Goal: Information Seeking & Learning: Check status

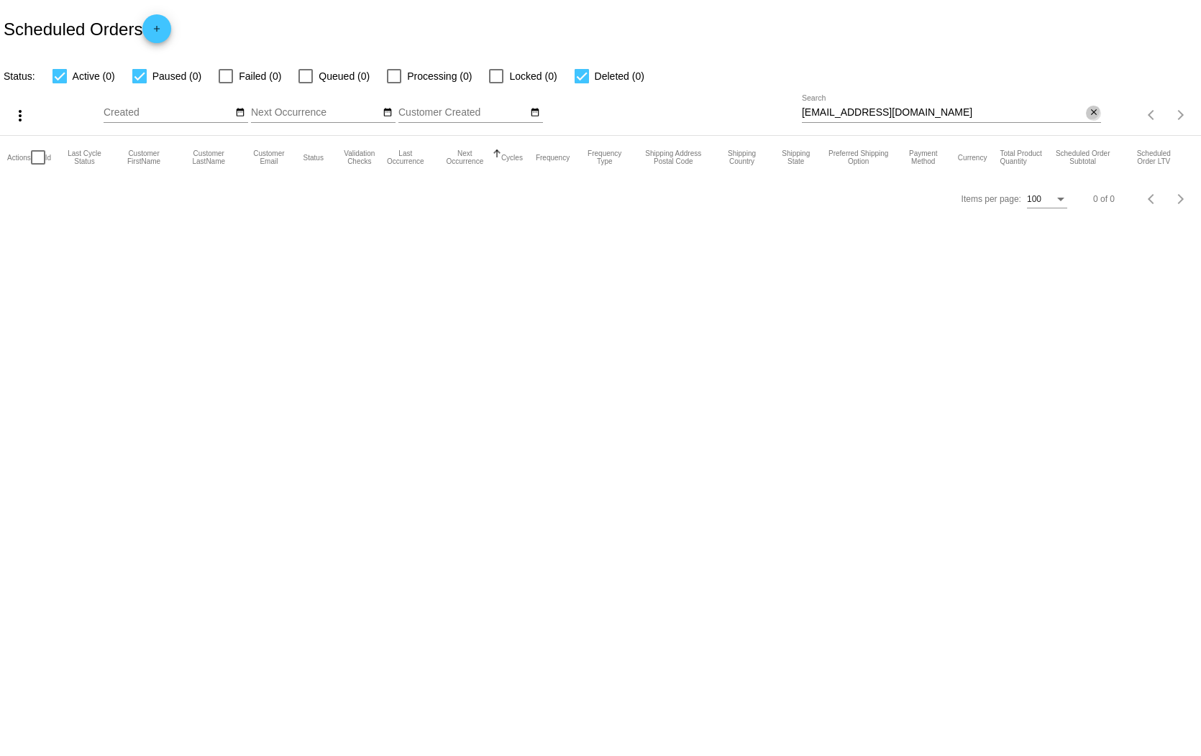
click at [1093, 107] on mat-icon "close" at bounding box center [1093, 113] width 10 height 12
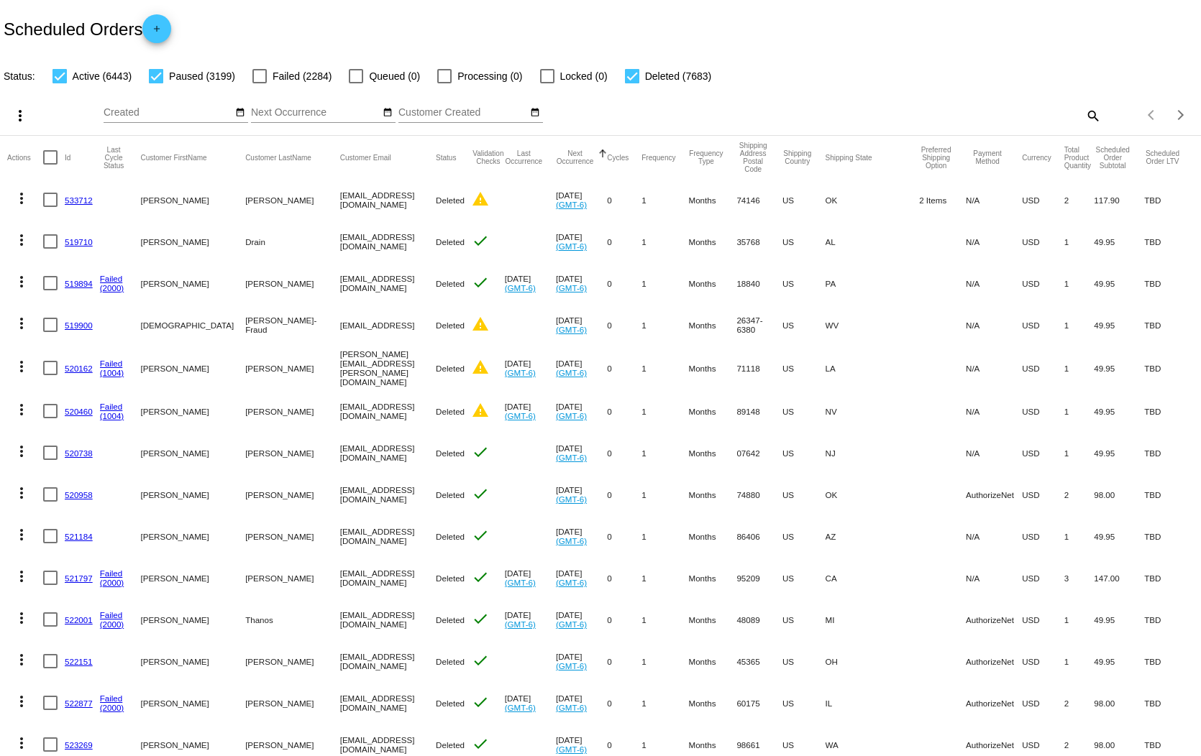
click at [1101, 99] on div "Items per page: 100 1 - 100 of 17325" at bounding box center [1151, 115] width 100 height 40
click at [1083, 104] on mat-icon "search" at bounding box center [1091, 115] width 17 height 22
click at [1023, 107] on input "Search" at bounding box center [951, 113] width 299 height 12
paste input "[EMAIL_ADDRESS][DOMAIN_NAME]"
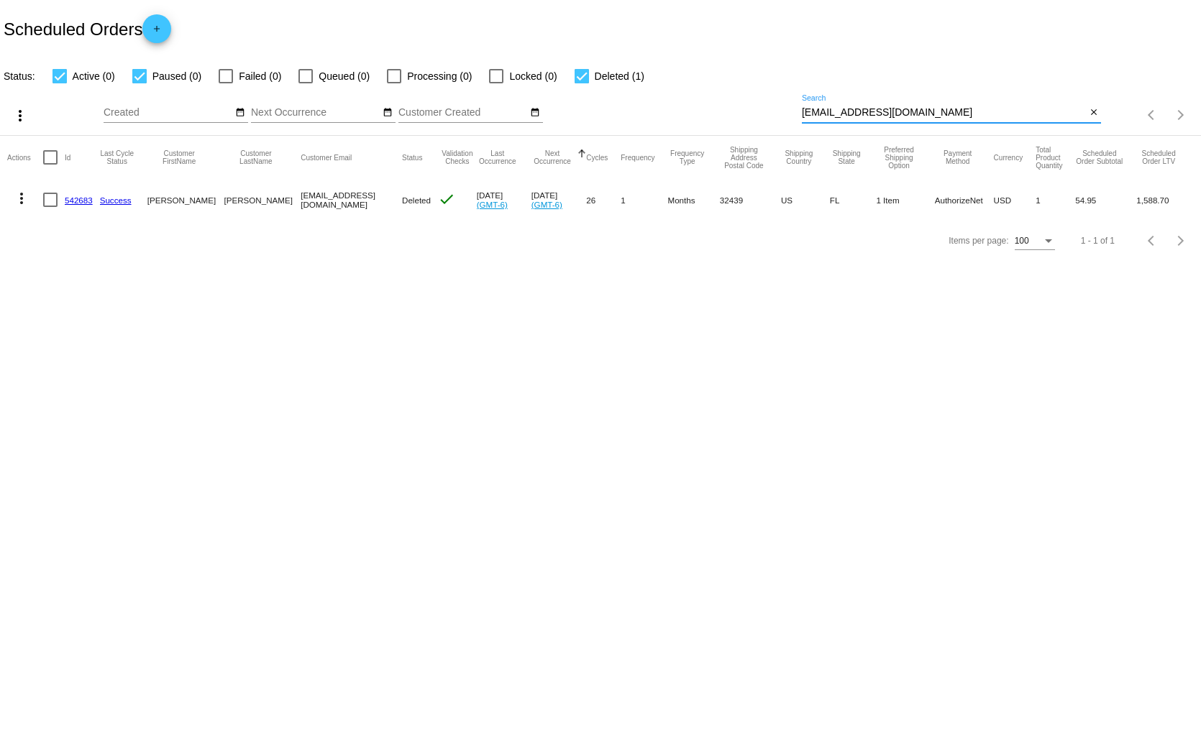
drag, startPoint x: 914, startPoint y: 99, endPoint x: 686, endPoint y: 69, distance: 230.6
click at [686, 69] on app-dashboard-scheduled-orders "Scheduled Orders add Status: Active (0) Paused (0) Failed (0) Queued (0) Proces…" at bounding box center [600, 130] width 1201 height 261
paste input "Parkinslori"
type input "[EMAIL_ADDRESS][DOMAIN_NAME]"
click at [1093, 107] on mat-icon "close" at bounding box center [1093, 113] width 10 height 12
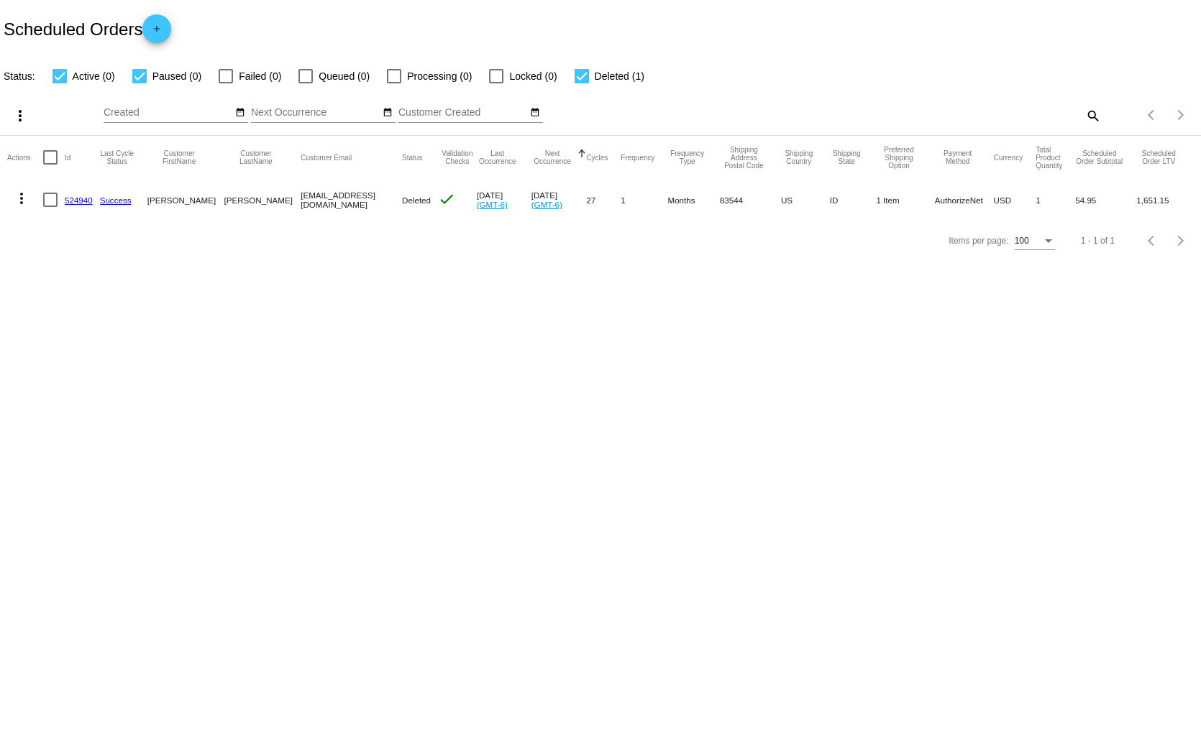
click at [1092, 101] on app-dashboard-scheduled-orders "Scheduled Orders add Status: Active (0) Paused (0) Failed (0) Queued (0) Proces…" at bounding box center [600, 130] width 1201 height 261
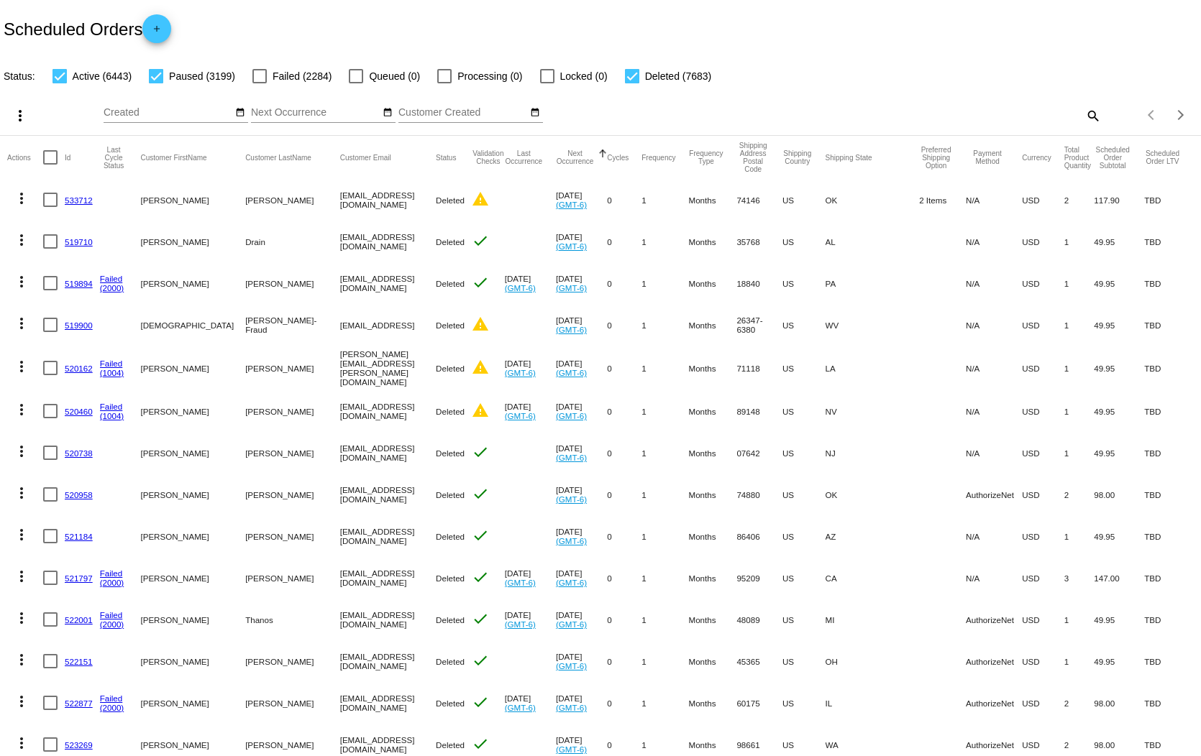
click at [1083, 104] on mat-icon "search" at bounding box center [1091, 115] width 17 height 22
click at [993, 107] on input "Search" at bounding box center [951, 113] width 299 height 12
paste input "[EMAIL_ADDRESS][DOMAIN_NAME]"
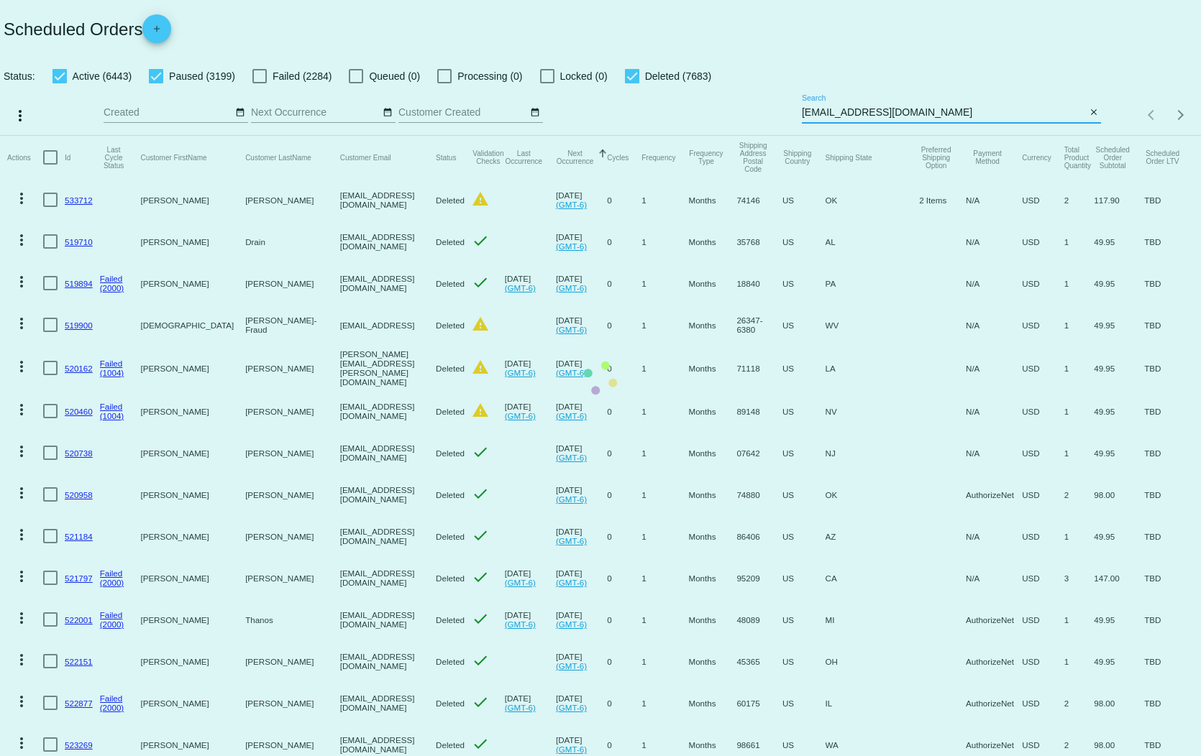
type input "[EMAIL_ADDRESS][DOMAIN_NAME]"
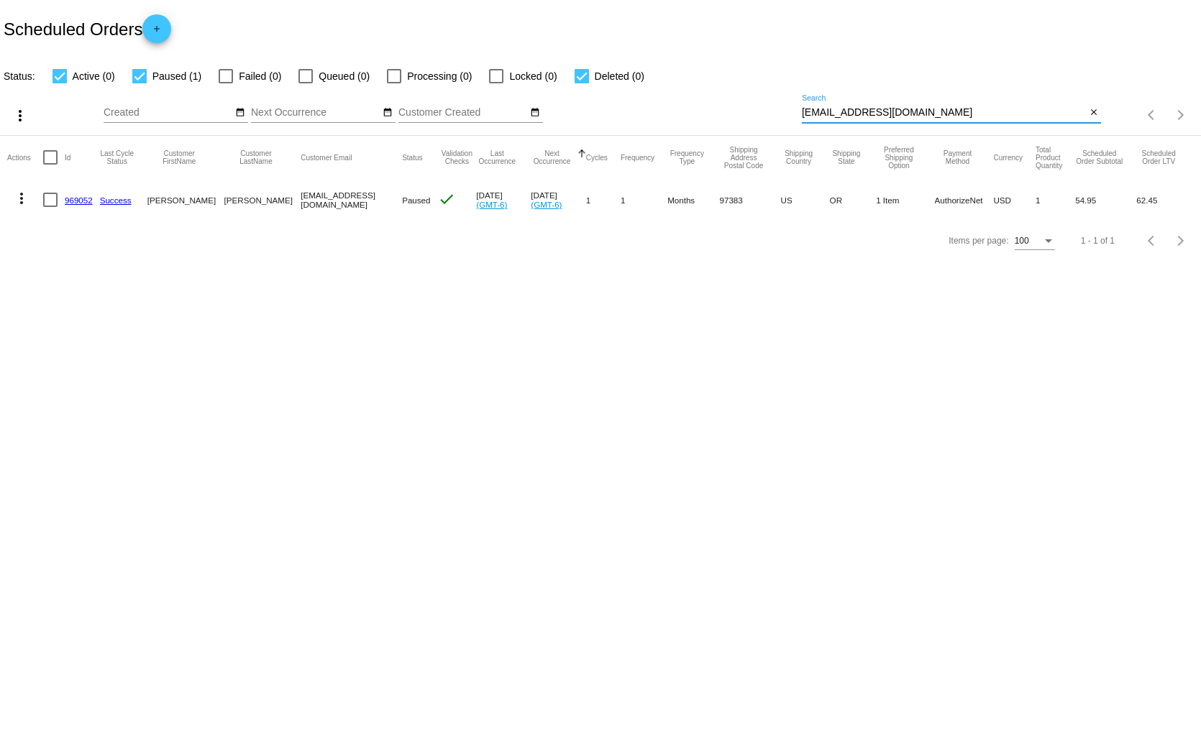
click at [1101, 106] on div "close" at bounding box center [1093, 113] width 15 height 15
click at [1098, 107] on mat-icon "close" at bounding box center [1093, 113] width 10 height 12
click at [1021, 104] on div "search" at bounding box center [951, 115] width 299 height 22
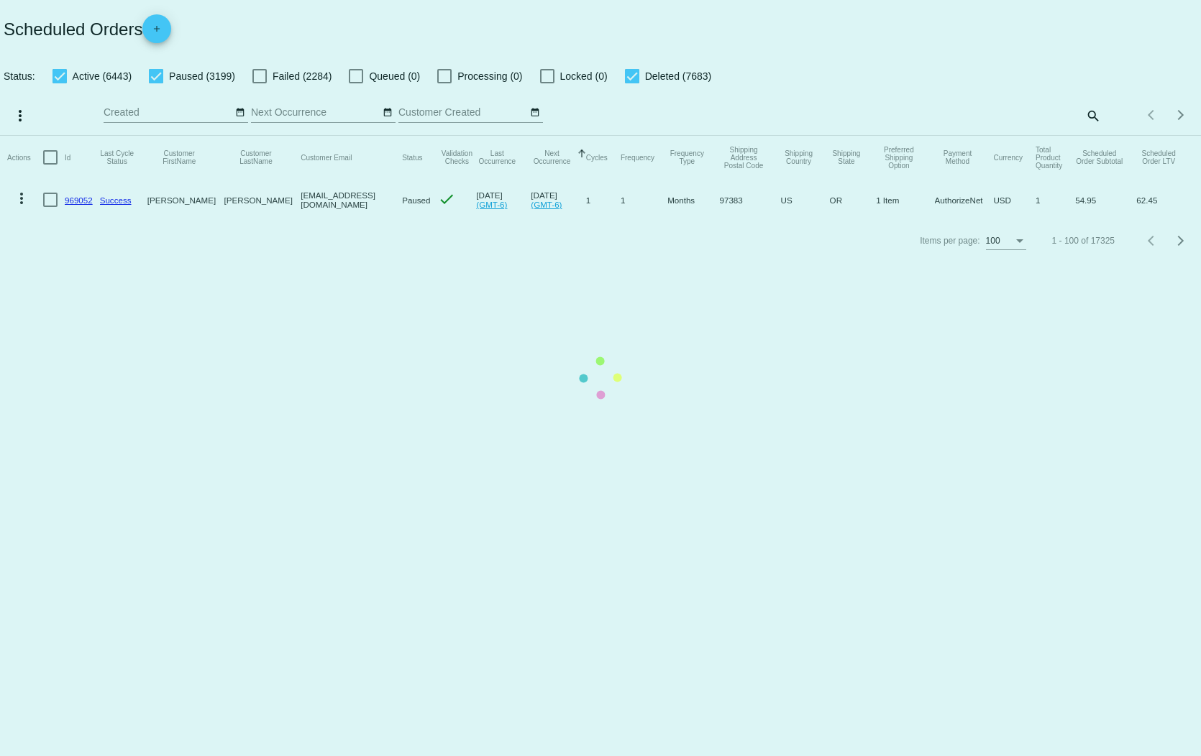
click at [1095, 136] on mat-table "Actions Id Last Cycle Status Customer FirstName Customer LastName Customer Emai…" at bounding box center [600, 178] width 1201 height 85
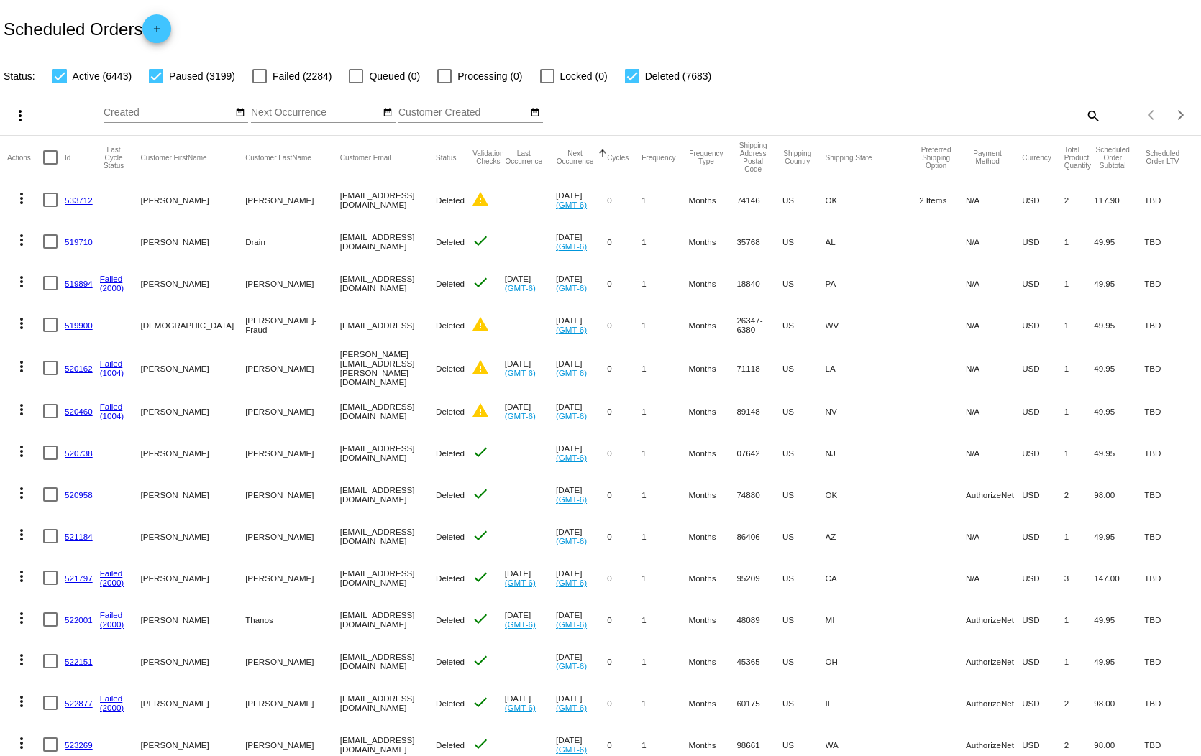
click at [1083, 104] on mat-icon "search" at bounding box center [1091, 115] width 17 height 22
click at [862, 95] on div "Search" at bounding box center [951, 109] width 299 height 28
click at [858, 107] on input "Search" at bounding box center [951, 113] width 299 height 12
paste input "[EMAIL_ADDRESS][DOMAIN_NAME]"
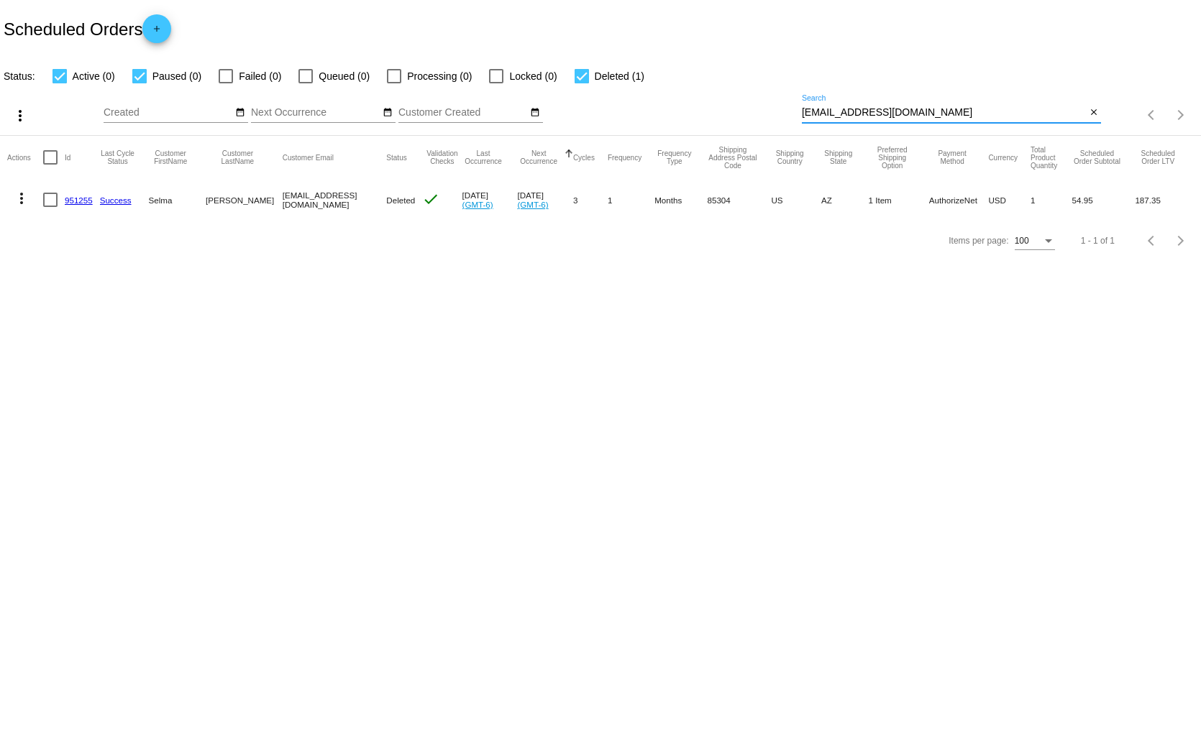
type input "[EMAIL_ADDRESS][DOMAIN_NAME]"
click at [1096, 107] on mat-icon "close" at bounding box center [1093, 113] width 10 height 12
click at [1093, 136] on mat-table "Actions Id Last Cycle Status Customer FirstName Customer LastName Customer Emai…" at bounding box center [600, 178] width 1201 height 85
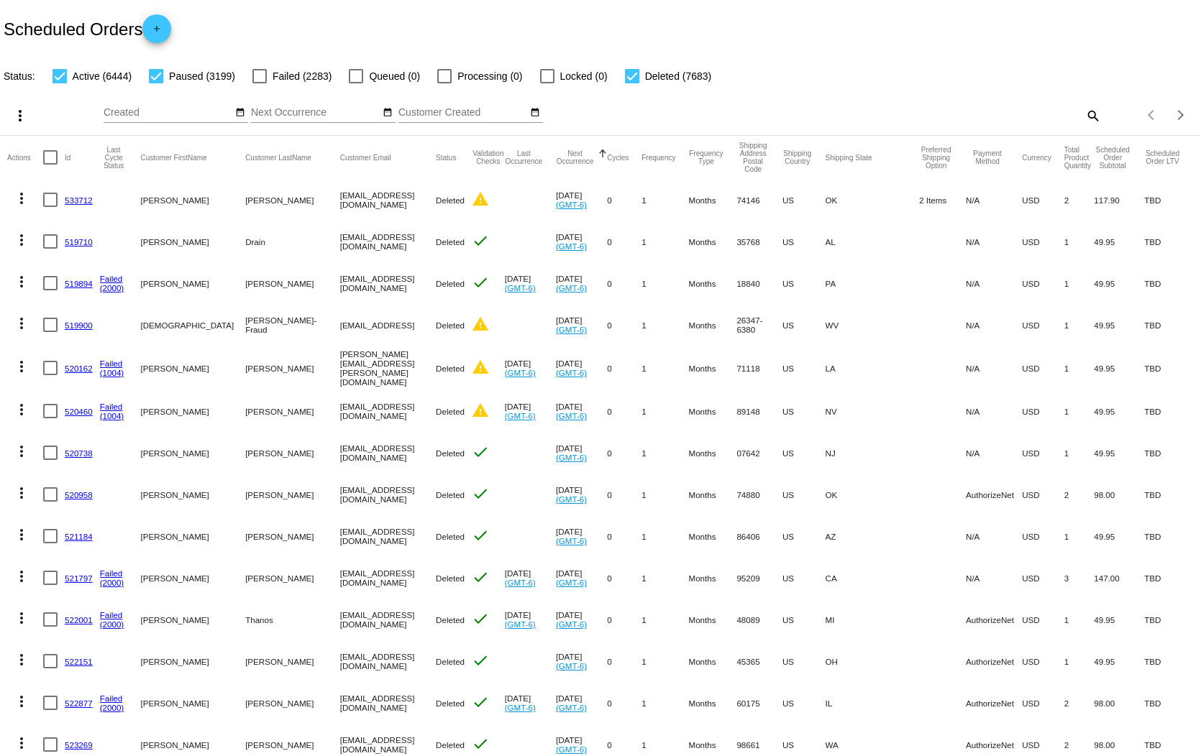
click at [1083, 104] on mat-icon "search" at bounding box center [1091, 115] width 17 height 22
drag, startPoint x: 1045, startPoint y: 92, endPoint x: 1039, endPoint y: 100, distance: 9.8
click at [1043, 95] on div "Search" at bounding box center [951, 109] width 299 height 28
click at [1038, 107] on input "Search" at bounding box center [951, 113] width 299 height 12
paste input "[EMAIL_ADDRESS][DOMAIN_NAME]"
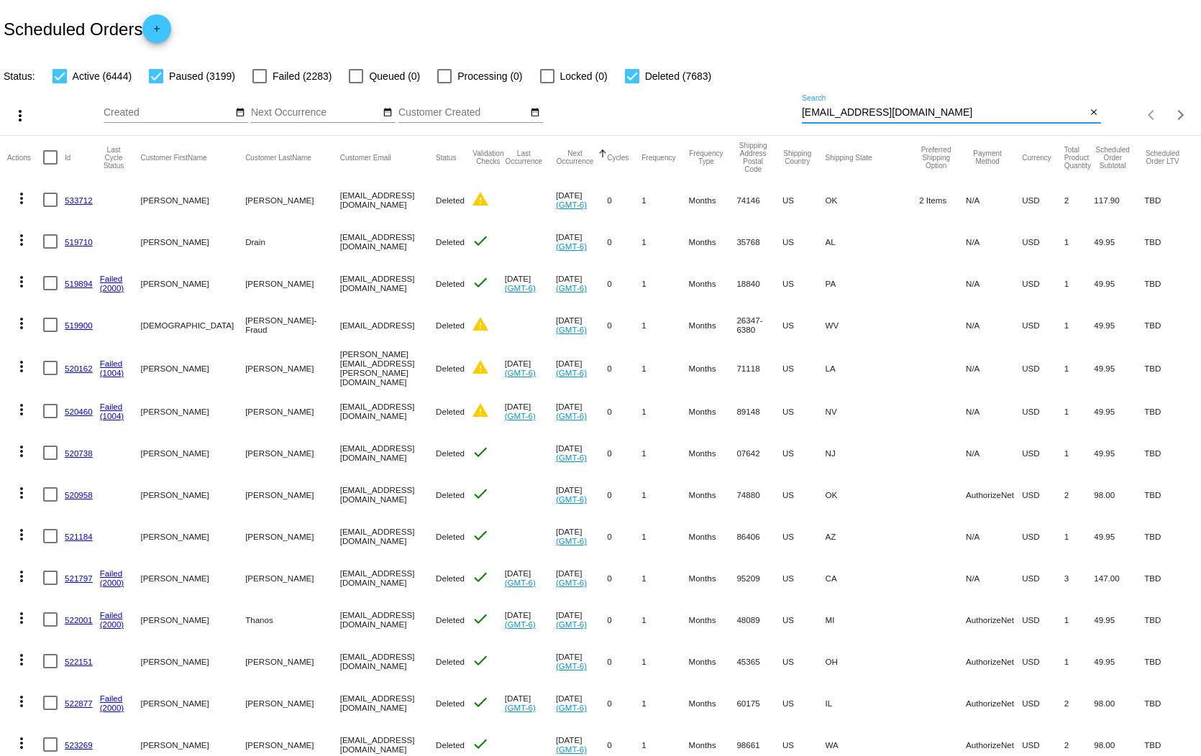
type input "[EMAIL_ADDRESS][DOMAIN_NAME]"
